Goal: Use online tool/utility: Use online tool/utility

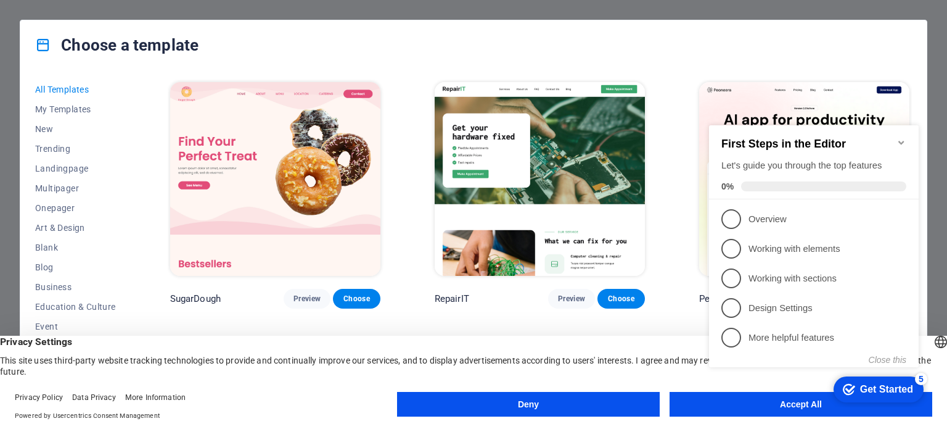
click div "checkmark Get Started 5 First Steps in the Editor Let's guide you through the t…"
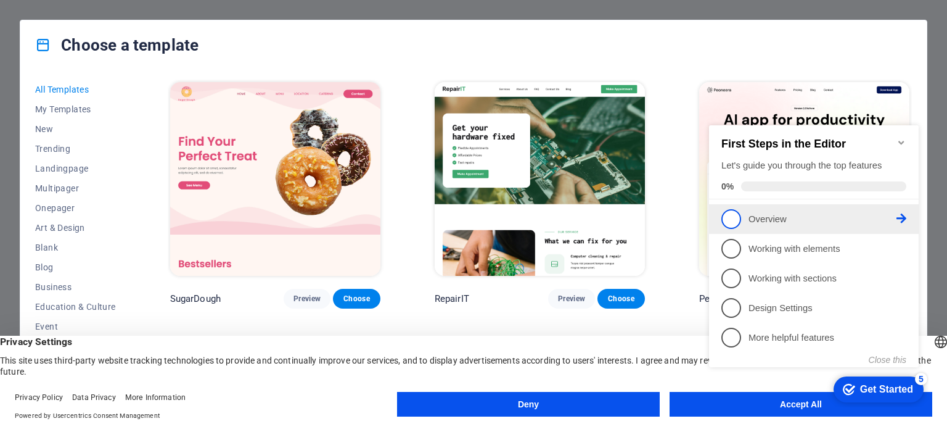
click at [735, 223] on span "1" at bounding box center [731, 219] width 20 height 20
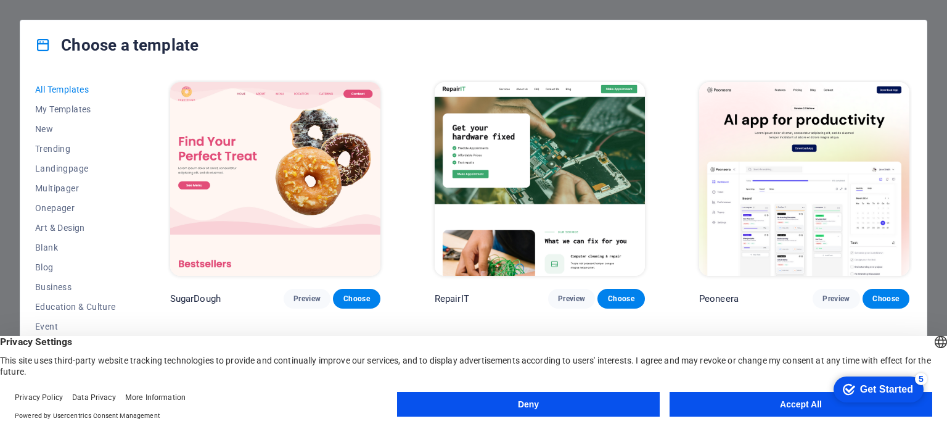
click at [844, 389] on icon "Get Started 5 items remaining, 0% complete" at bounding box center [849, 389] width 12 height 11
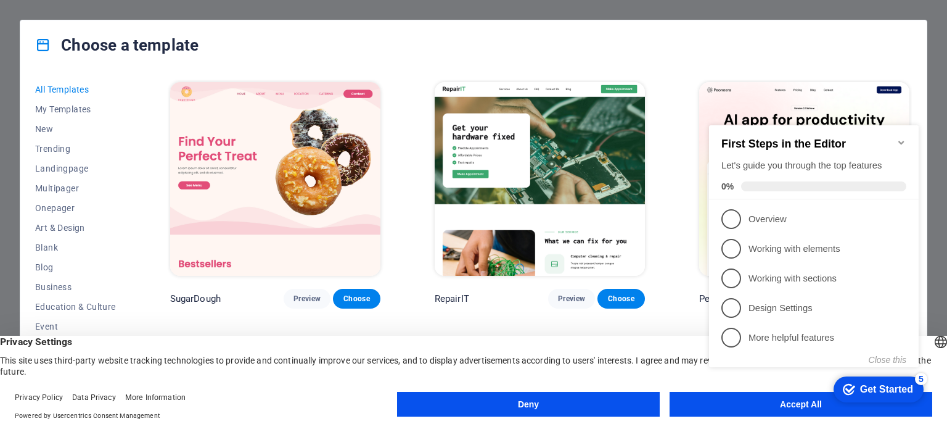
click div "checkmark Get Started 5 First Steps in the Editor Let's guide you through the t…"
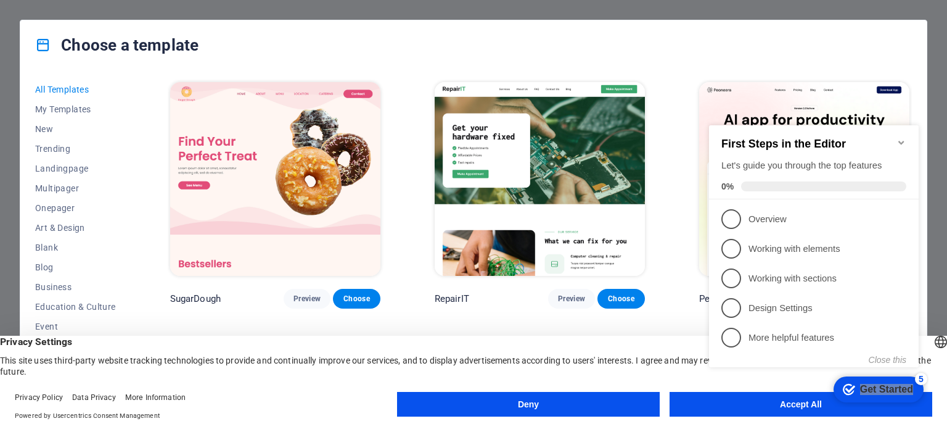
drag, startPoint x: 809, startPoint y: 407, endPoint x: 105, endPoint y: 300, distance: 711.6
click at [809, 407] on appcues-checklist "Contextual help checklist present on screen" at bounding box center [816, 258] width 224 height 303
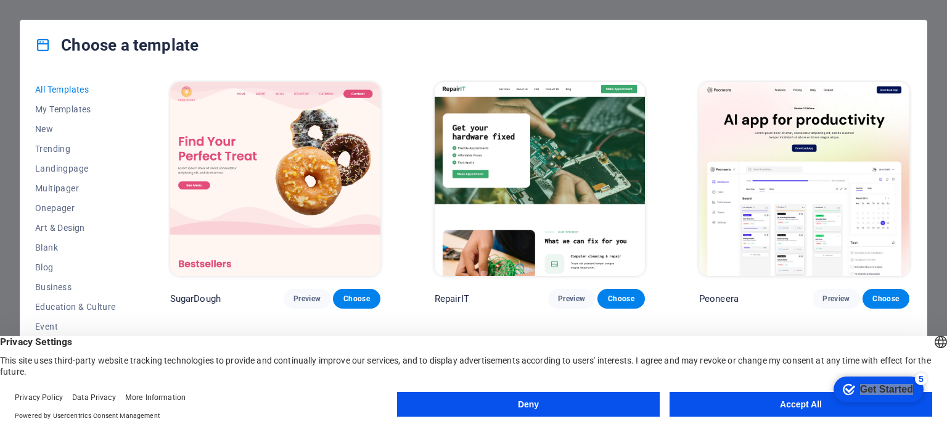
click at [809, 407] on appcues-checklist "Contextual help checklist present on screen" at bounding box center [816, 258] width 224 height 303
click at [824, 407] on appcues-checklist "Contextual help checklist present on screen" at bounding box center [876, 390] width 105 height 40
click at [809, 408] on button "Accept All" at bounding box center [801, 404] width 263 height 25
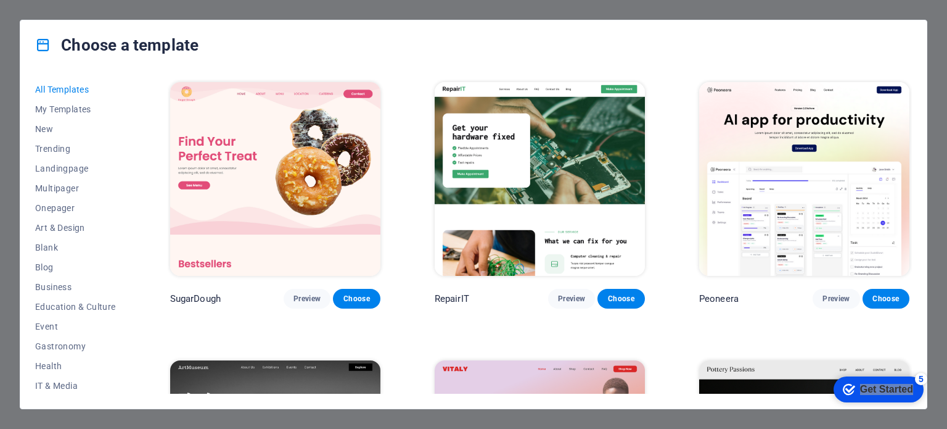
click at [941, 65] on div "Choose a template All Templates My Templates New Trending Landingpage Multipage…" at bounding box center [473, 214] width 947 height 429
click at [679, 39] on div "Choose a template" at bounding box center [473, 44] width 906 height 49
click at [797, 232] on img at bounding box center [804, 179] width 210 height 194
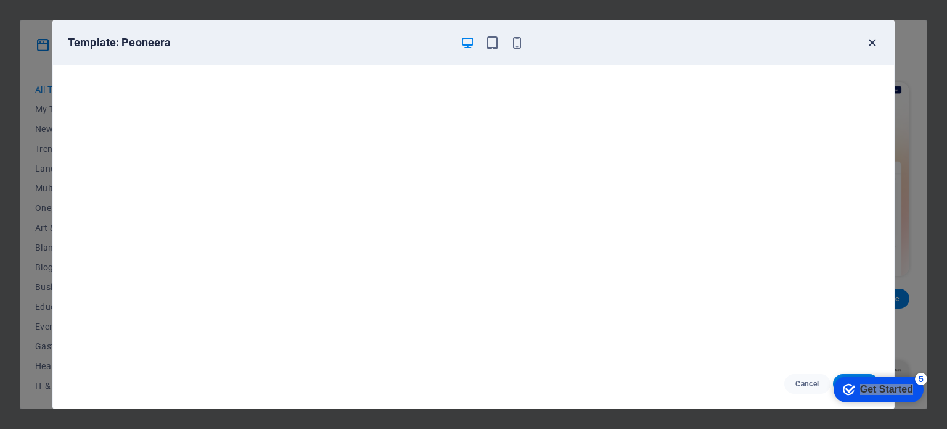
click at [871, 43] on icon "button" at bounding box center [872, 43] width 14 height 14
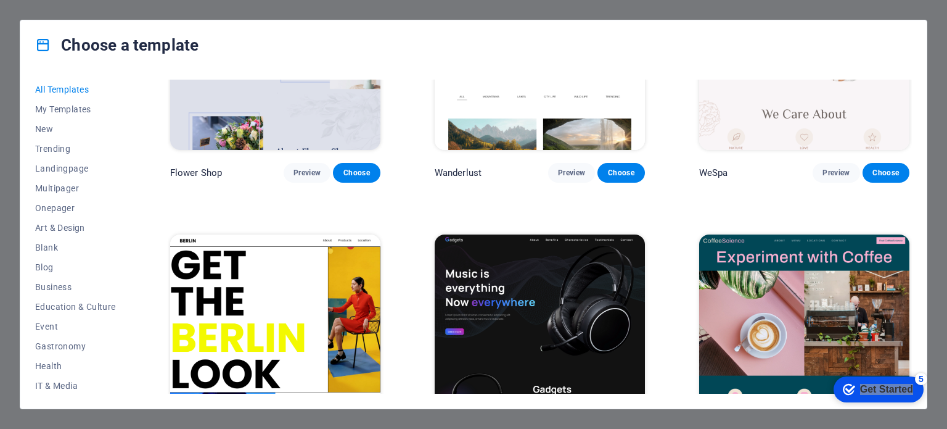
scroll to position [4060, 0]
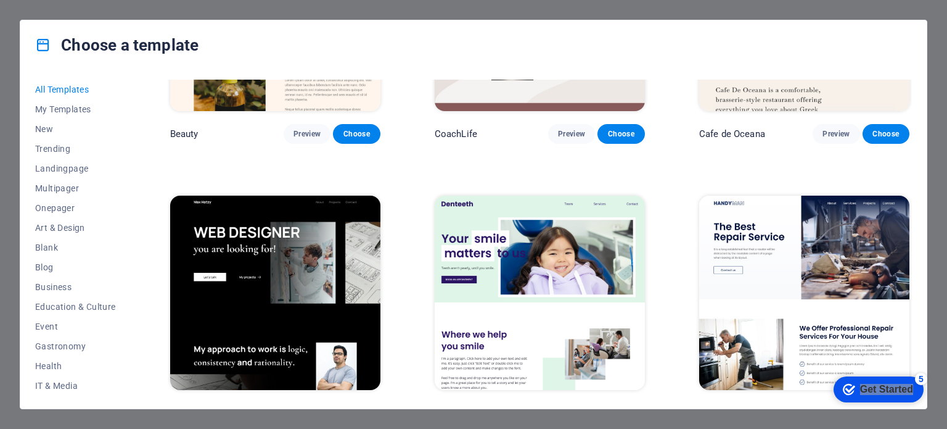
drag, startPoint x: 911, startPoint y: 158, endPoint x: 913, endPoint y: 180, distance: 21.6
click at [913, 180] on div "All Templates My Templates New Trending Landingpage Multipager Onepager Art & D…" at bounding box center [473, 239] width 906 height 338
click at [917, 155] on div "All Templates My Templates New Trending Landingpage Multipager Onepager Art & D…" at bounding box center [473, 239] width 906 height 338
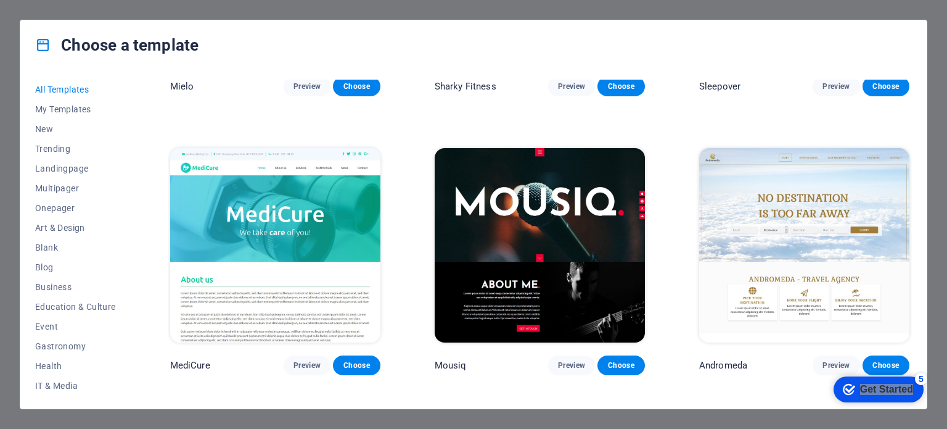
scroll to position [9698, 0]
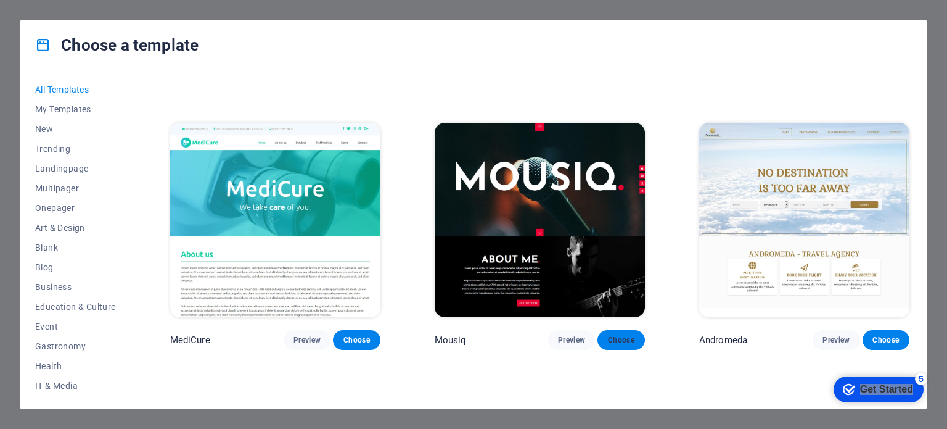
click at [617, 335] on span "Choose" at bounding box center [620, 340] width 27 height 10
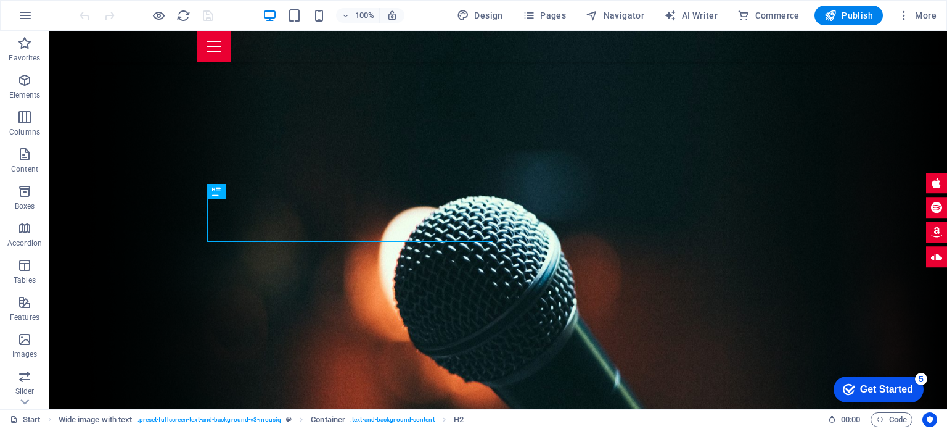
scroll to position [260, 0]
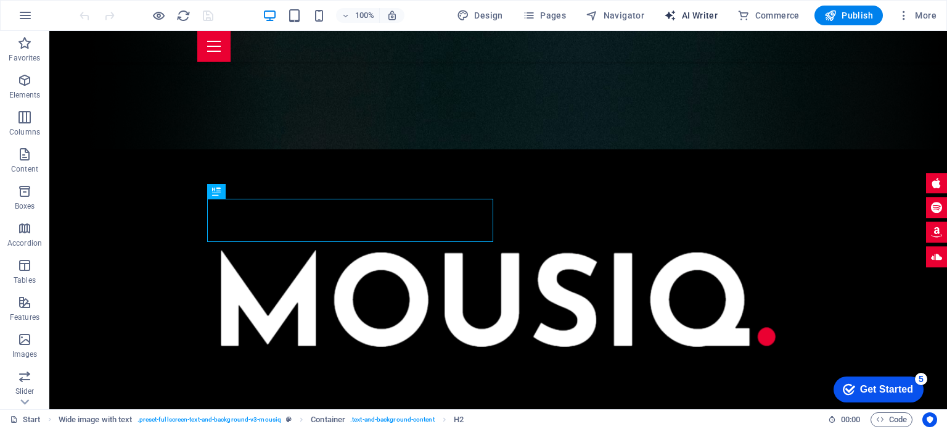
click at [695, 13] on span "AI Writer" at bounding box center [691, 15] width 54 height 12
select select "English"
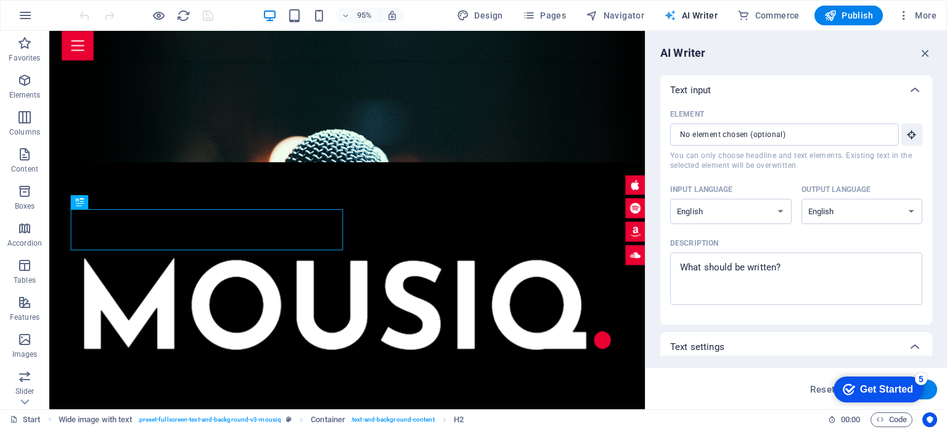
scroll to position [0, 0]
click at [811, 140] on input "Element ​ You can only choose headline and text elements. Existing text in the …" at bounding box center [780, 134] width 220 height 22
drag, startPoint x: 933, startPoint y: 152, endPoint x: 930, endPoint y: 175, distance: 23.6
click at [930, 175] on div "AI Writer Text input Element ​ You can only choose headline and text elements. …" at bounding box center [797, 220] width 302 height 378
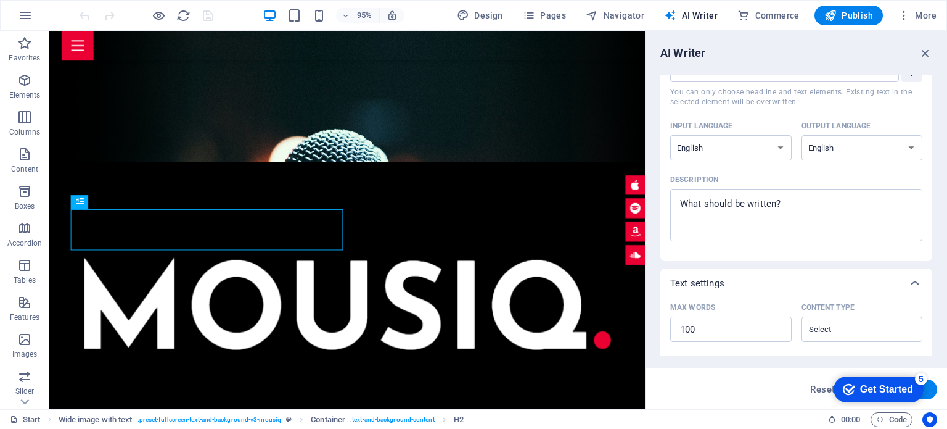
scroll to position [57, 0]
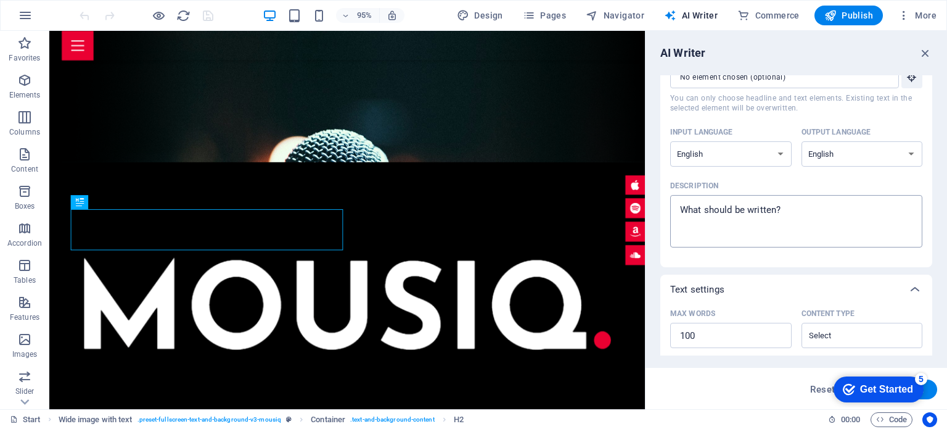
type textarea "x"
click at [769, 208] on textarea "Description x ​" at bounding box center [796, 221] width 240 height 40
type textarea "M"
type textarea "x"
type textarea "Ma"
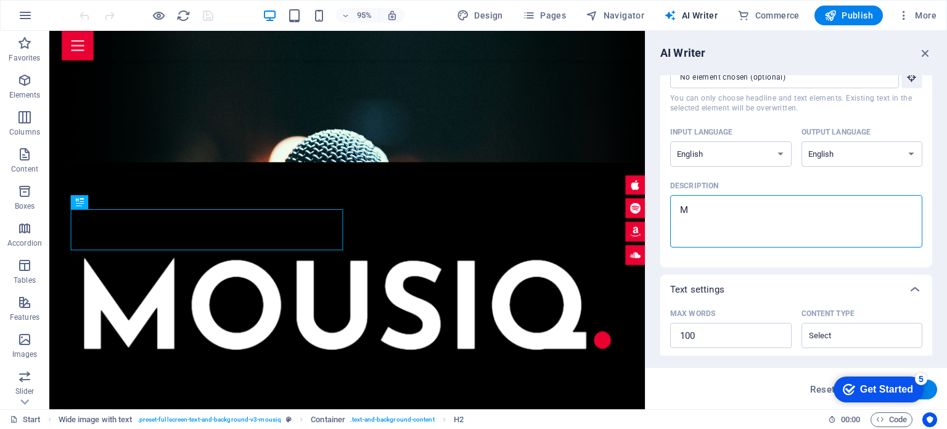
type textarea "x"
type textarea "Man"
type textarea "x"
type textarea "Mani"
type textarea "x"
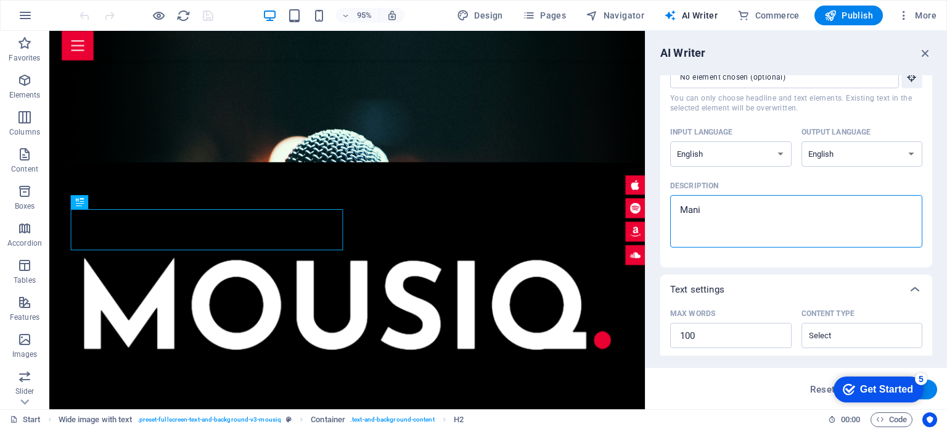
type textarea "Manic"
type textarea "x"
type textarea "Manic"
type textarea "x"
type textarea "Manic M"
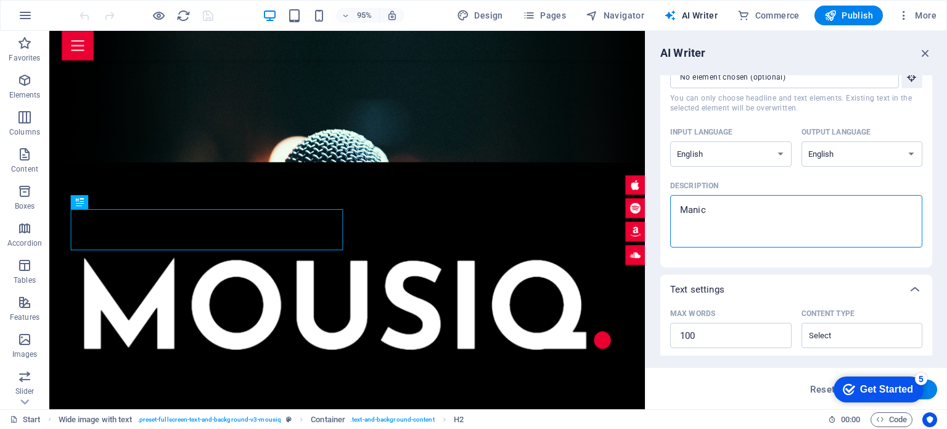
type textarea "x"
type textarea "Manic Me"
type textarea "x"
type textarea "Manic Met"
type textarea "x"
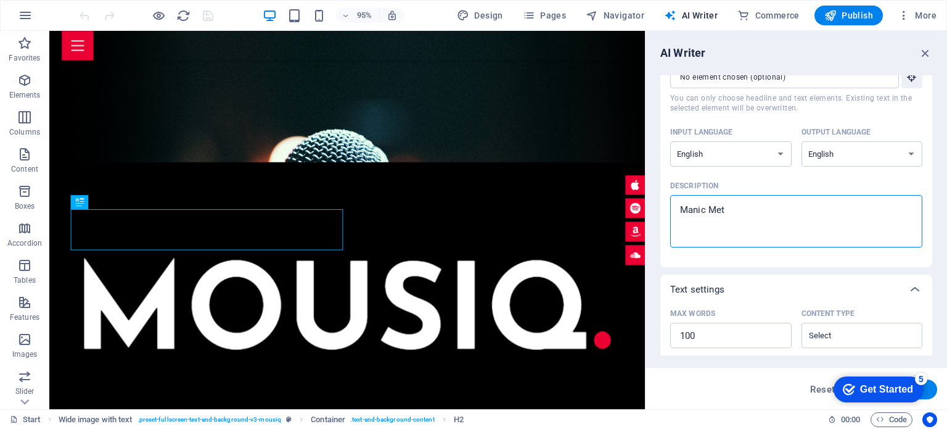
type textarea "Manic Meta"
type textarea "x"
type textarea "Manic Metal"
type textarea "x"
type textarea "Manic Metal"
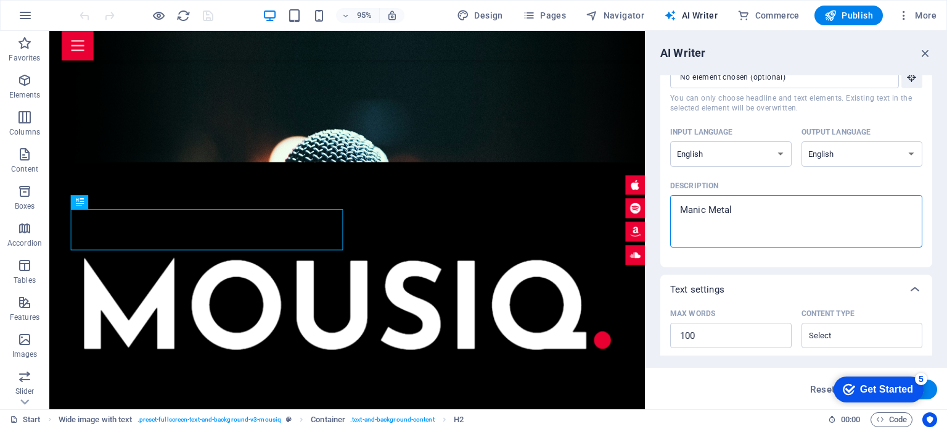
type textarea "x"
type textarea "Manic Metal R"
type textarea "x"
type textarea "Manic Metal Ra"
type textarea "x"
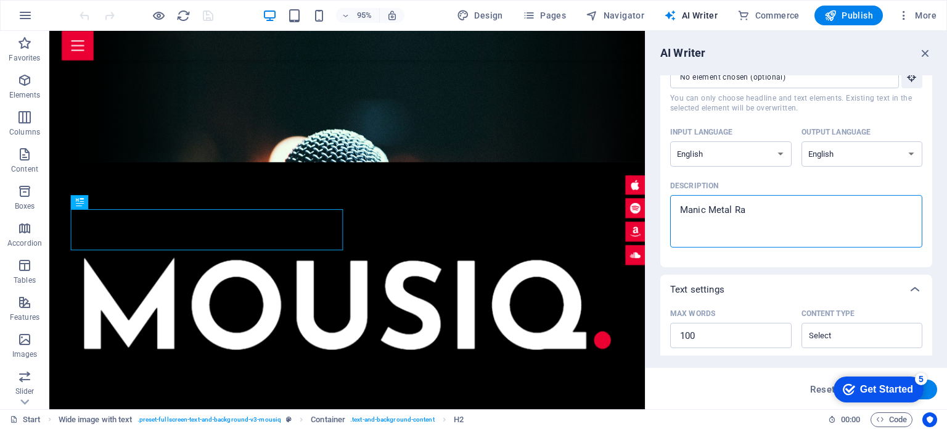
type textarea "Manic Metal Rad"
type textarea "x"
type textarea "Manic Metal Radi"
type textarea "x"
type textarea "Manic Metal Radio"
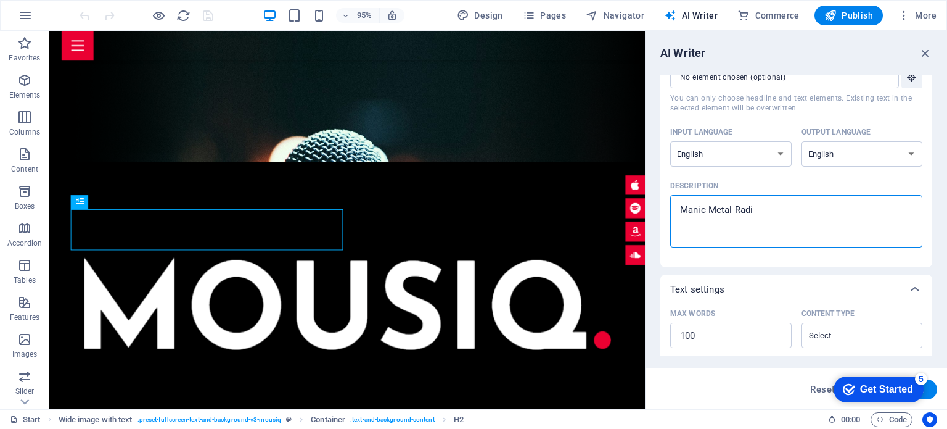
type textarea "x"
type textarea "Manic Metal Radio"
type textarea "x"
type textarea "Manic Metal Radio t"
type textarea "x"
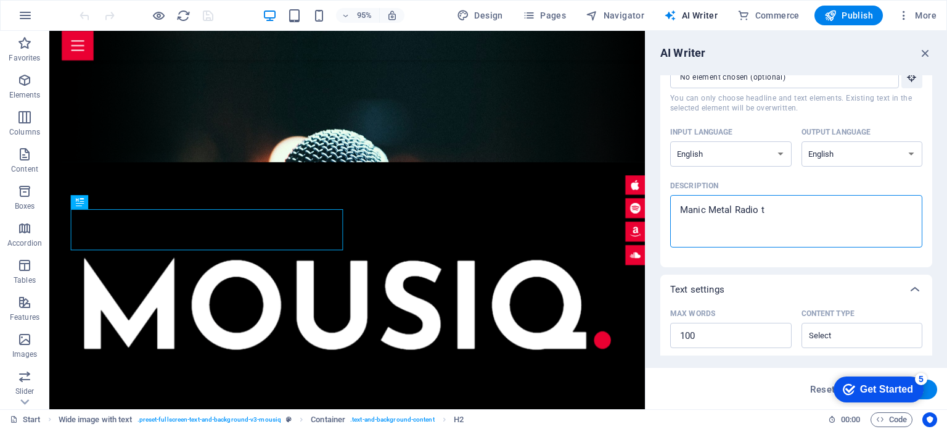
type textarea "Manic Metal Radio to"
type textarea "x"
type textarea "Manic Metal Radio to"
type textarea "x"
type textarea "Manic Metal Radio to S"
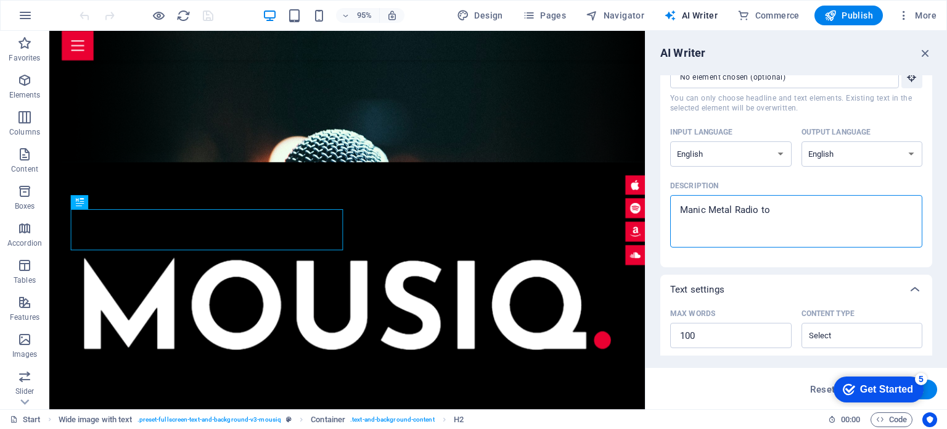
type textarea "x"
type textarea "Manic Metal Radio to Sc"
type textarea "x"
type textarea "Manic Metal Radio to Scr"
type textarea "x"
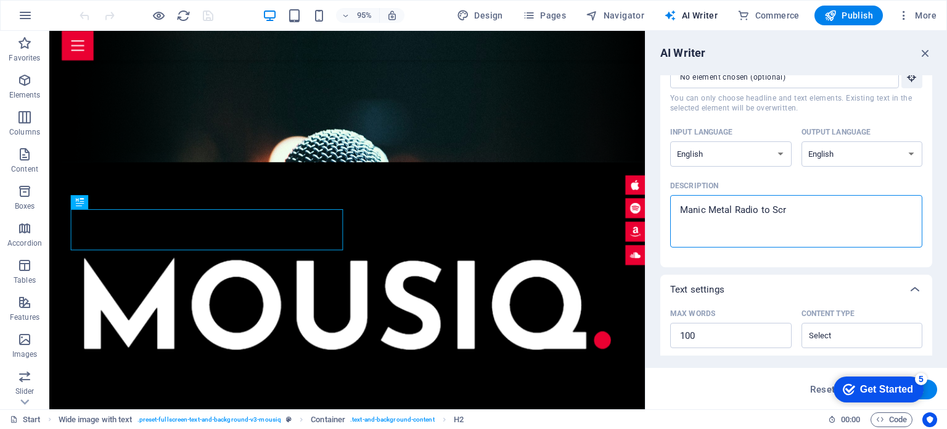
type textarea "Manic Metal Radio to Scra"
type textarea "x"
type textarea "Manic Metal Radio to Scrat"
type textarea "x"
type textarea "Manic Metal Radio to Scratc"
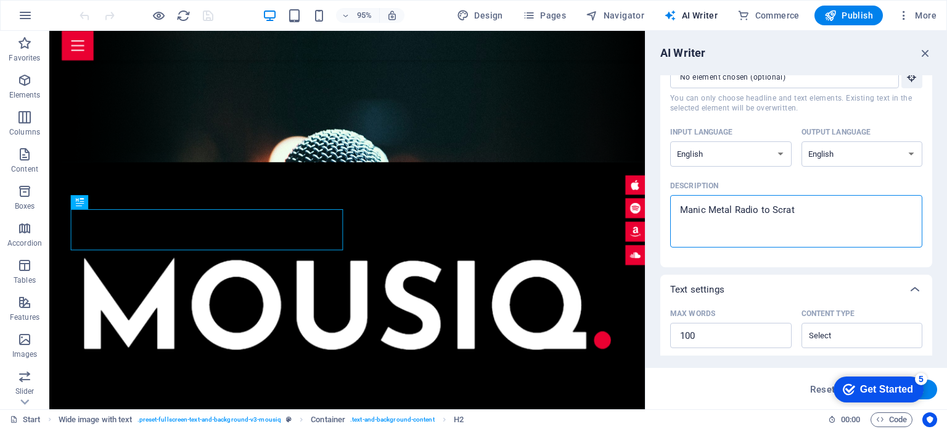
type textarea "x"
type textarea "Manic Metal Radio to Scratch"
type textarea "x"
type textarea "Manic Metal Radio to Scratch"
type textarea "x"
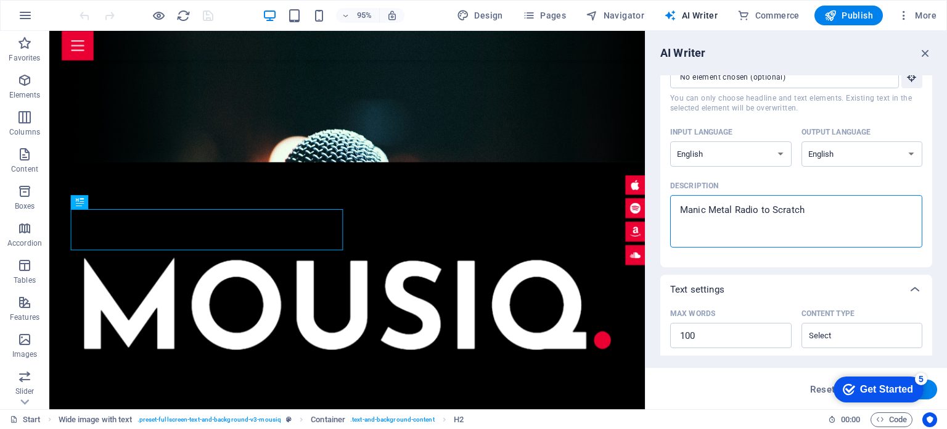
type textarea "Manic Metal Radio to Scratch Y"
type textarea "x"
type textarea "Manic Metal Radio to Scratch Yo"
type textarea "x"
type textarea "Manic Metal Radio to Scratch You"
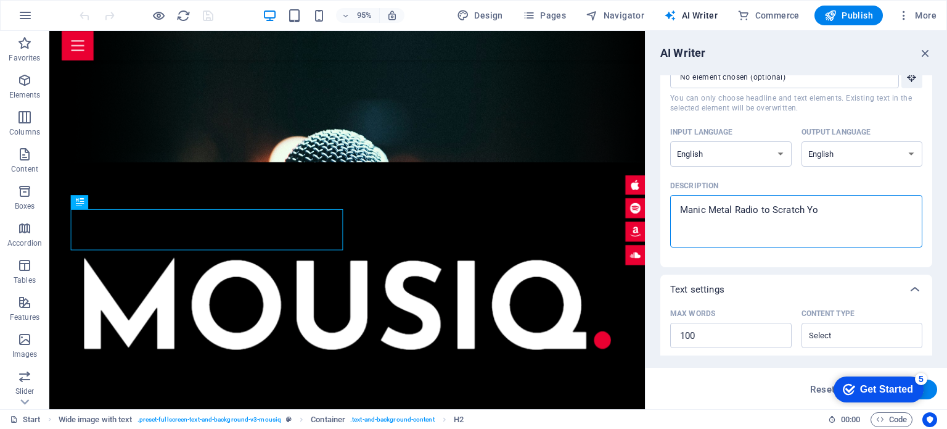
type textarea "x"
type textarea "Manic Metal Radio to Scratch Your"
type textarea "x"
type textarea "Manic Metal Radio to Scratch Your"
type textarea "x"
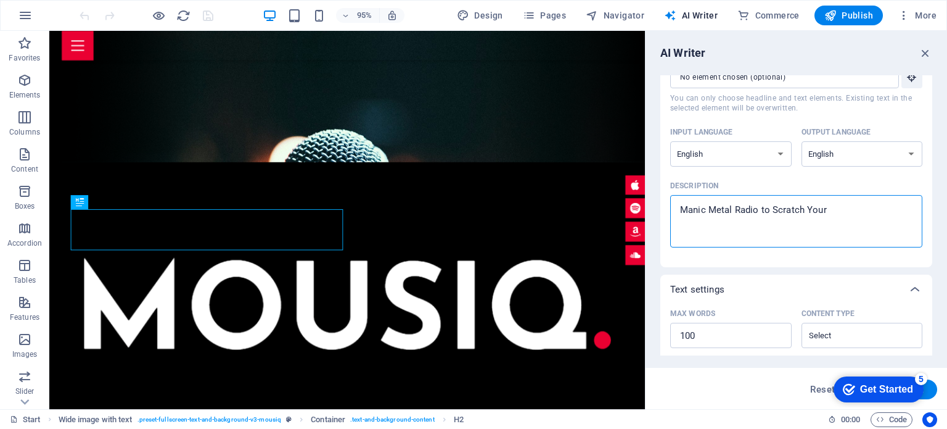
type textarea "Manic Metal Radio to Scratch Your I"
type textarea "x"
type textarea "Manic Metal Radio to Scratch Your It"
type textarea "x"
type textarea "Manic Metal Radio to Scratch Your Itc"
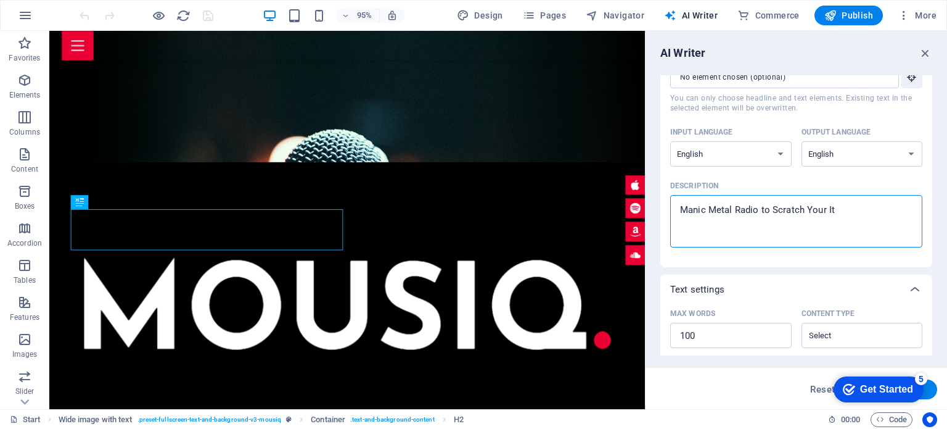
type textarea "x"
type textarea "Manic Metal Radio to Scratch Your Itch"
type textarea "x"
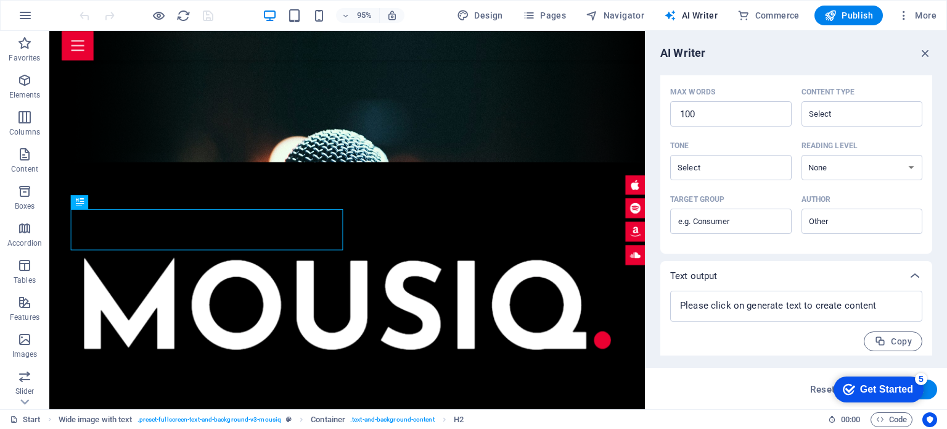
scroll to position [284, 0]
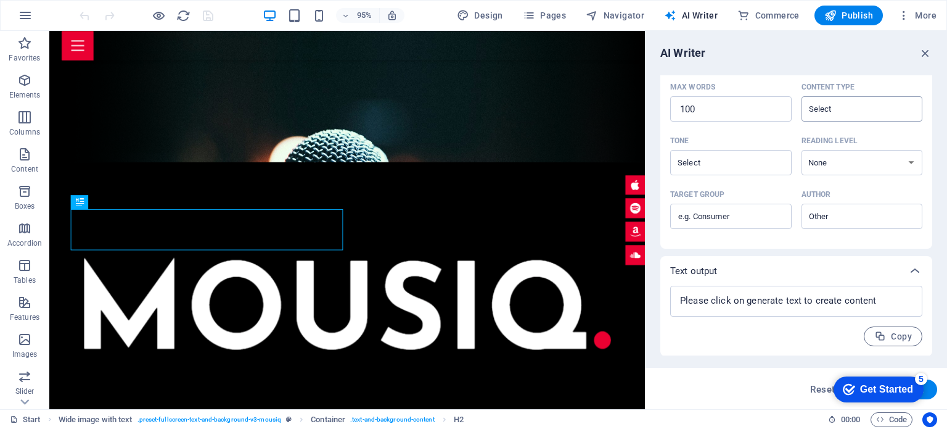
type textarea "Manic Metal Radio to Scratch Your Itch"
type textarea "x"
click at [883, 118] on input "Content type ​" at bounding box center [852, 109] width 94 height 18
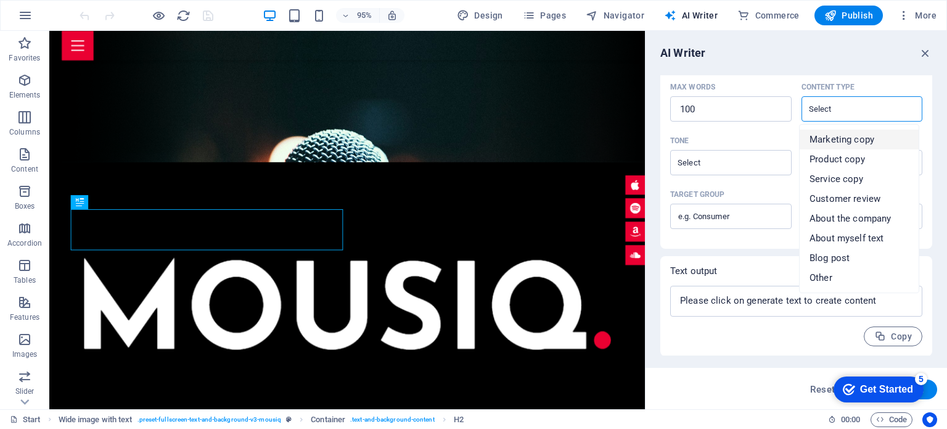
click at [870, 139] on span "Marketing copy" at bounding box center [842, 139] width 65 height 12
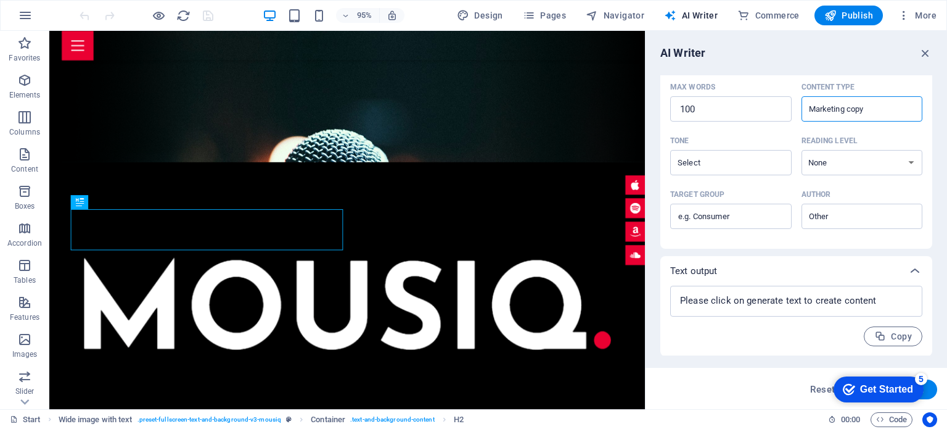
click at [889, 112] on input "Marketing copy" at bounding box center [852, 109] width 94 height 18
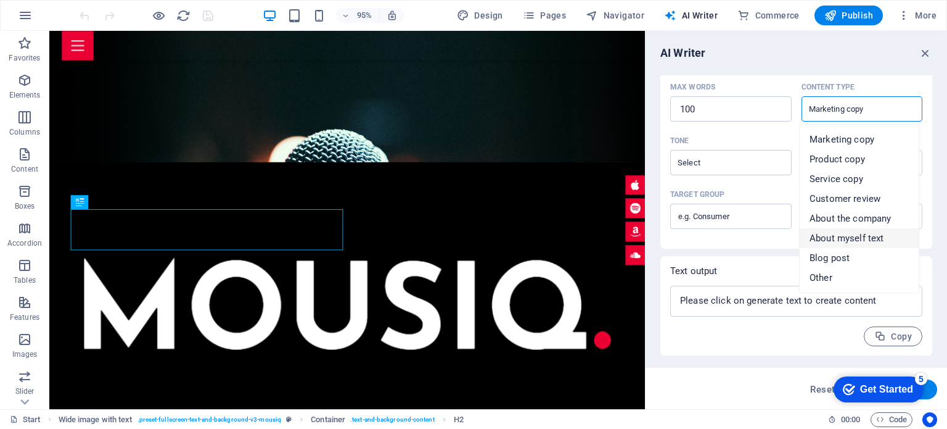
click at [853, 236] on span "About myself text" at bounding box center [847, 238] width 74 height 12
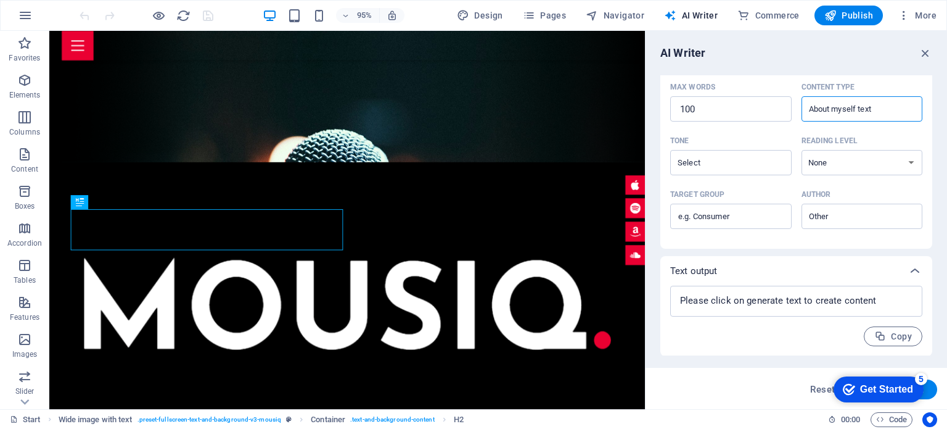
click at [901, 111] on div "About myself text ​" at bounding box center [862, 108] width 121 height 25
click at [899, 111] on input "About myself text" at bounding box center [852, 109] width 94 height 18
click at [913, 110] on div at bounding box center [915, 106] width 4 height 11
click at [899, 110] on input "About myself text" at bounding box center [852, 109] width 94 height 18
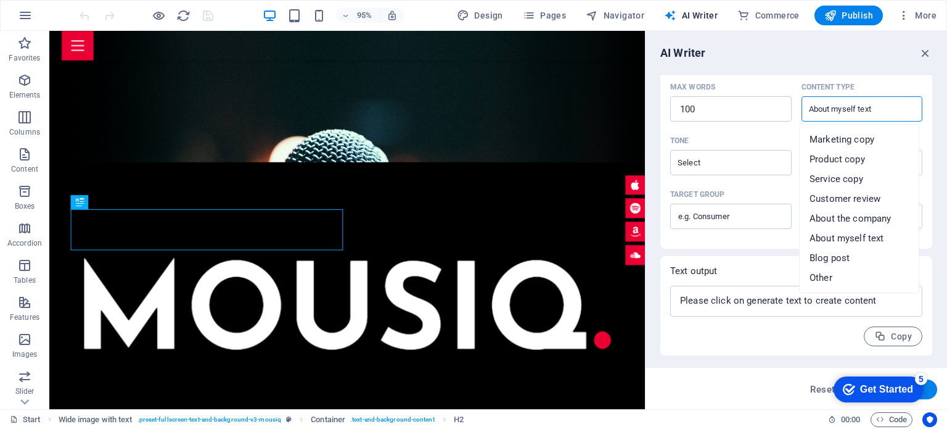
click at [876, 110] on input "About myself text" at bounding box center [852, 109] width 94 height 18
click at [863, 142] on span "Marketing copy" at bounding box center [842, 139] width 65 height 12
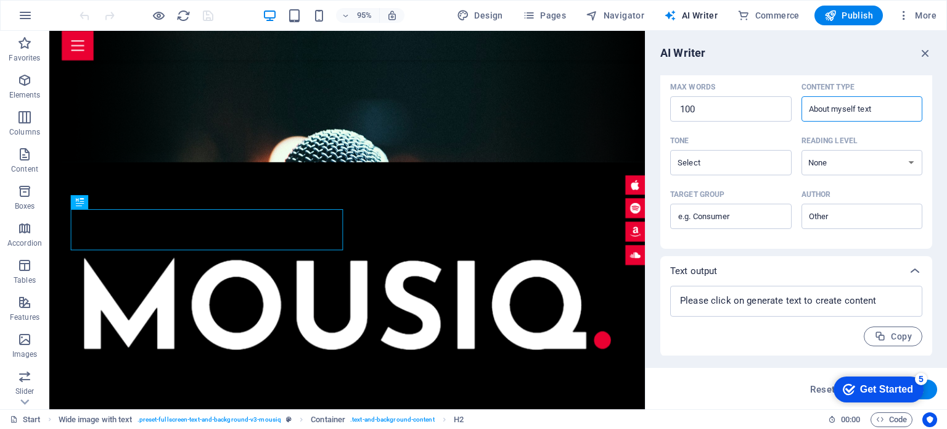
type input "Marketing copy"
click at [755, 171] on input "Tone ​" at bounding box center [721, 163] width 94 height 18
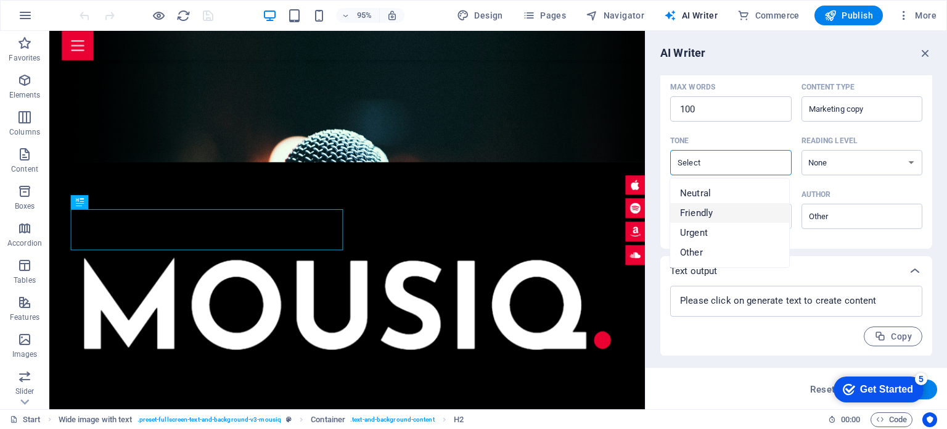
click at [725, 211] on li "Friendly" at bounding box center [729, 213] width 119 height 20
type input "Friendly"
click at [910, 160] on select "None Academic Adult Teen Child" at bounding box center [862, 162] width 121 height 25
select select "Teen"
click at [802, 150] on select "None Academic Adult Teen Child" at bounding box center [862, 162] width 121 height 25
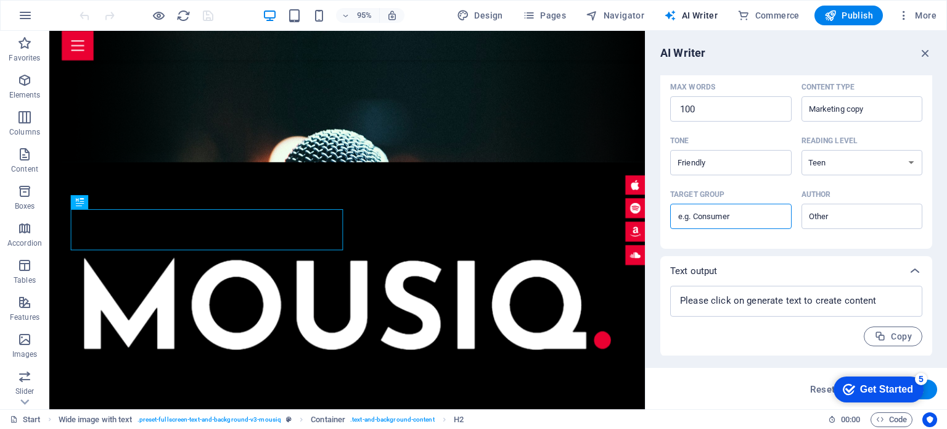
click at [777, 224] on input "Target group ​" at bounding box center [730, 217] width 121 height 20
click at [736, 216] on input "Target group ​" at bounding box center [730, 217] width 121 height 20
type input "metal"
click at [880, 213] on input "Author ​" at bounding box center [852, 216] width 94 height 18
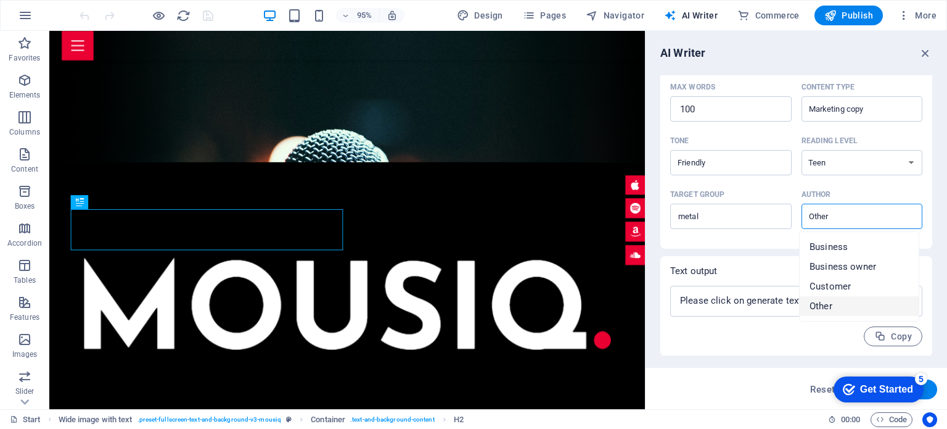
click at [845, 302] on li "Other" at bounding box center [859, 306] width 119 height 20
type input "Other"
click at [845, 302] on textarea at bounding box center [796, 301] width 240 height 18
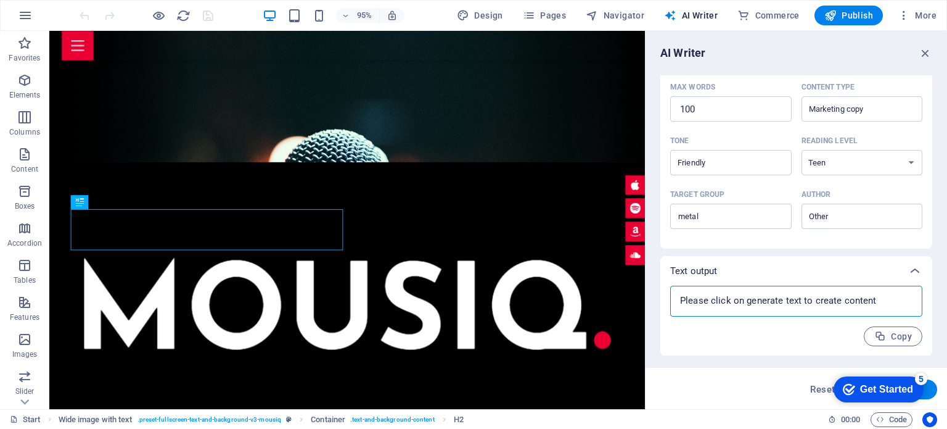
click at [692, 300] on textarea at bounding box center [796, 301] width 240 height 18
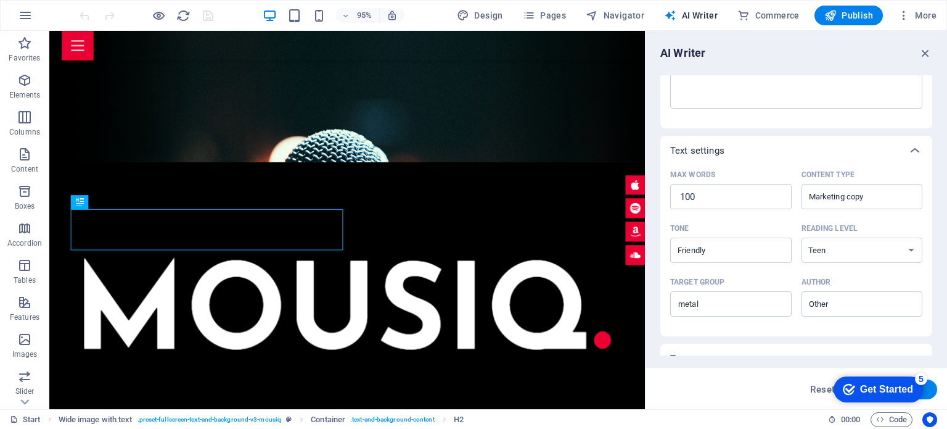
scroll to position [192, 0]
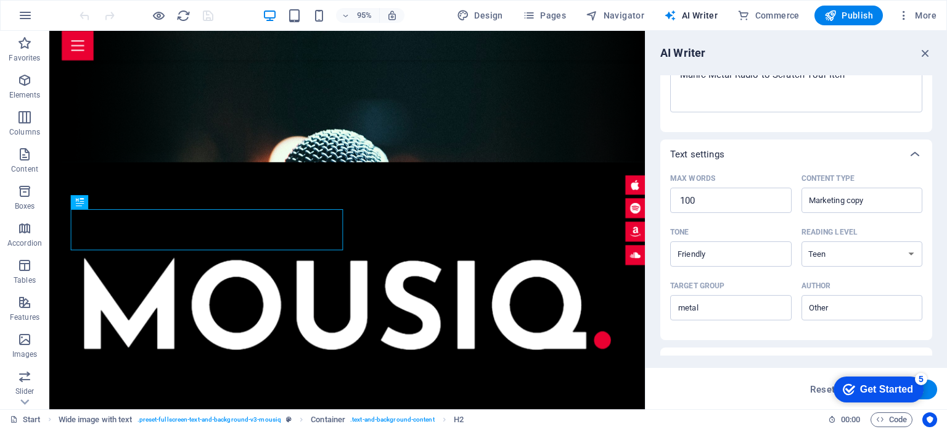
type textarea "x"
drag, startPoint x: 935, startPoint y: 224, endPoint x: 923, endPoint y: 243, distance: 21.9
click at [923, 243] on div "AI Writer Text input Element ​ You can only choose headline and text elements. …" at bounding box center [797, 220] width 302 height 378
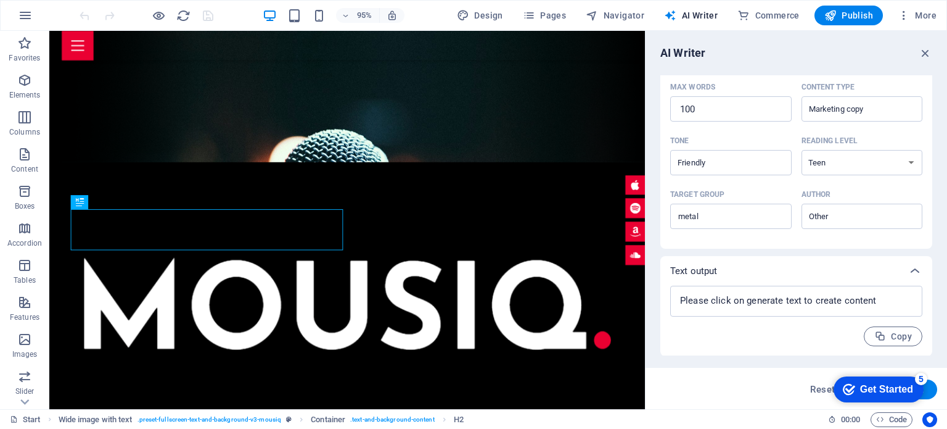
click at [902, 387] on div "Get Started" at bounding box center [886, 389] width 53 height 11
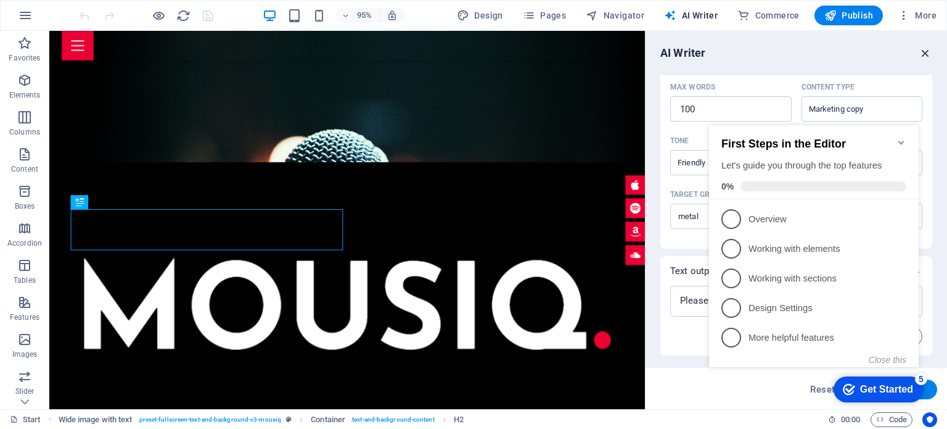
click at [925, 52] on icon "button" at bounding box center [926, 53] width 14 height 14
